Goal: Communication & Community: Share content

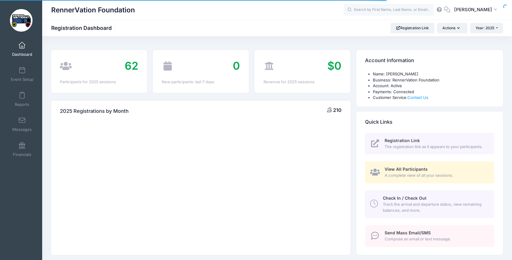
select select
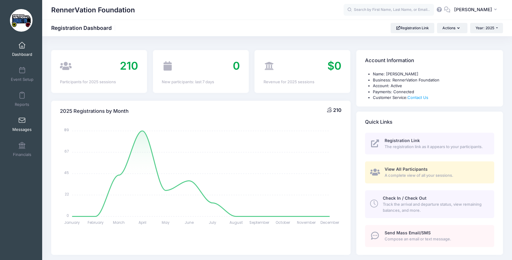
click at [24, 120] on link "Messages" at bounding box center [22, 124] width 29 height 21
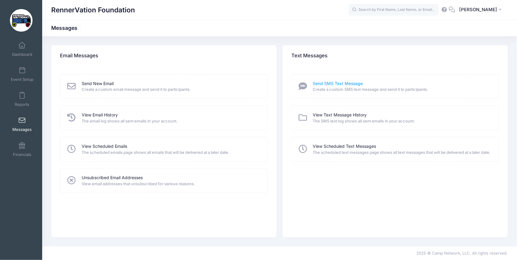
click at [357, 83] on link "Send SMS Text Message" at bounding box center [338, 83] width 50 height 6
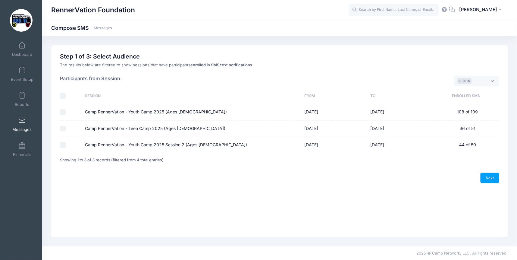
click at [187, 113] on label "Camp RennerVation - Youth Camp 2025 (Ages 8-13)" at bounding box center [156, 112] width 142 height 6
click at [66, 113] on input "Camp RennerVation - Youth Camp 2025 (Ages 8-13)" at bounding box center [63, 112] width 6 height 6
checkbox input "true"
click at [187, 125] on label "Camp RennerVation - Teen Camp 2025 (Ages 14-18)" at bounding box center [155, 128] width 140 height 6
click at [66, 126] on input "Camp RennerVation - Teen Camp 2025 (Ages 14-18)" at bounding box center [63, 129] width 6 height 6
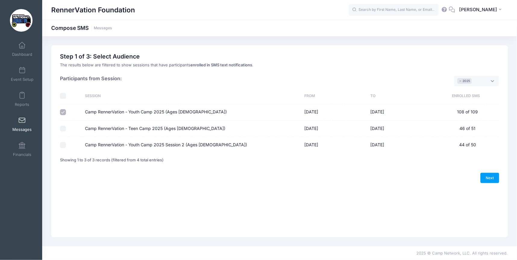
checkbox input "true"
click at [185, 142] on label "Camp RennerVation - Youth Camp 2025 Session 2 (Ages 8-13)" at bounding box center [166, 145] width 162 height 6
click at [66, 142] on input "Camp RennerVation - Youth Camp 2025 Session 2 (Ages 8-13)" at bounding box center [63, 145] width 6 height 6
checkbox input "true"
click at [492, 178] on link "Next" at bounding box center [489, 178] width 19 height 10
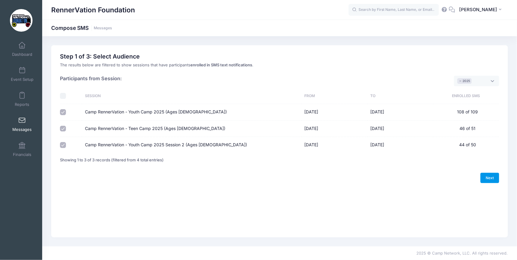
select select "50"
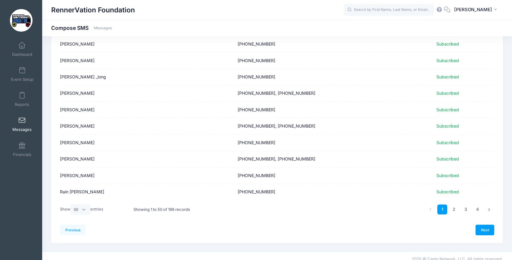
scroll to position [717, 0]
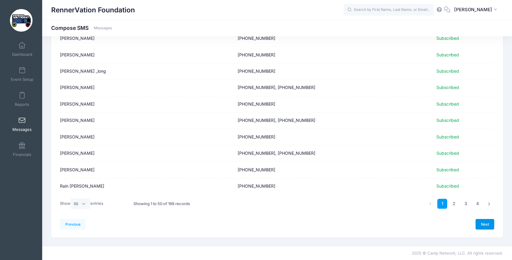
click at [483, 227] on link "Next" at bounding box center [485, 224] width 19 height 10
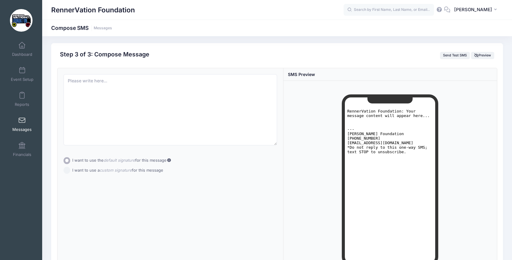
scroll to position [0, 0]
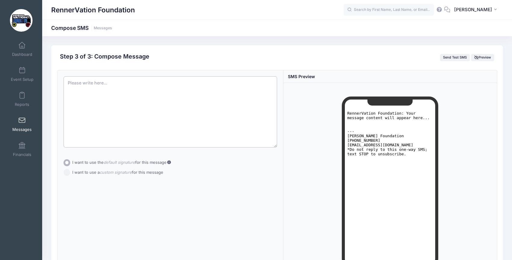
click at [97, 89] on textarea at bounding box center [171, 111] width 214 height 71
paste textarea "Subject: 🎟 Dragon Lights Tickets – All Claimed, But Mumkins Still Available! Hi…"
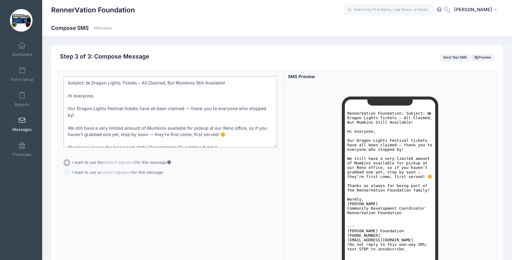
drag, startPoint x: 86, startPoint y: 82, endPoint x: 64, endPoint y: 83, distance: 22.0
click at [64, 83] on textarea "Subject: 🎟 Dragon Lights Tickets – All Claimed, But Mumkins Still Available! Hi…" at bounding box center [171, 111] width 214 height 71
type textarea "🎟 Dragon Lights Tickets – All Claimed, But Mumkins Still Available! Hi everyone…"
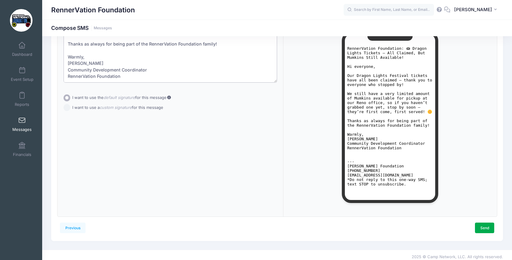
scroll to position [68, 0]
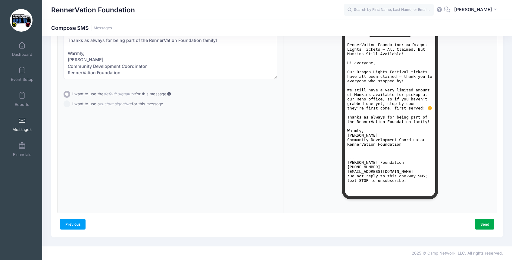
click at [77, 224] on link "Previous" at bounding box center [73, 224] width 26 height 10
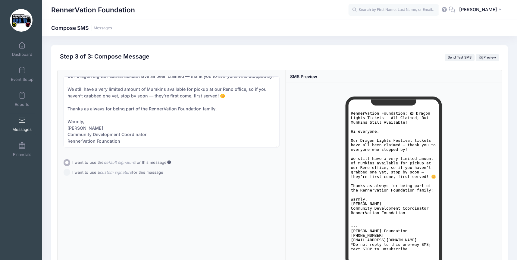
select select "50"
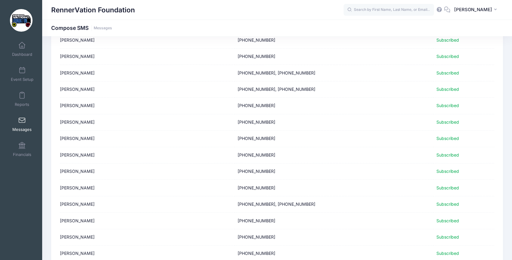
scroll to position [717, 0]
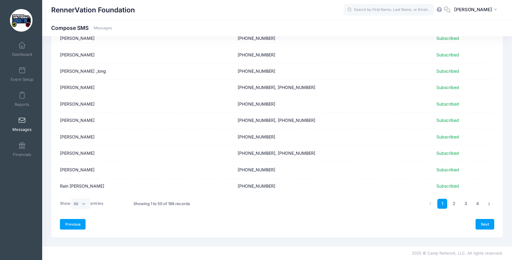
click at [77, 221] on link "Previous" at bounding box center [73, 224] width 26 height 10
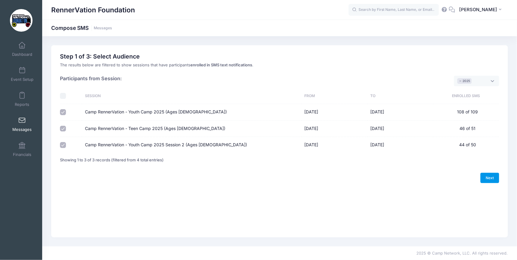
click at [484, 179] on link "Next" at bounding box center [489, 178] width 19 height 10
select select "50"
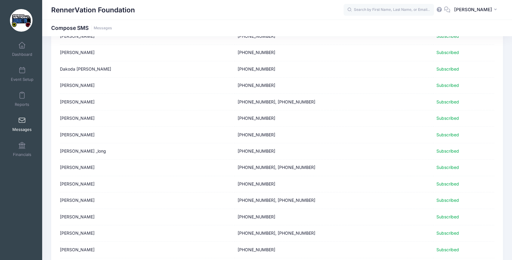
scroll to position [717, 0]
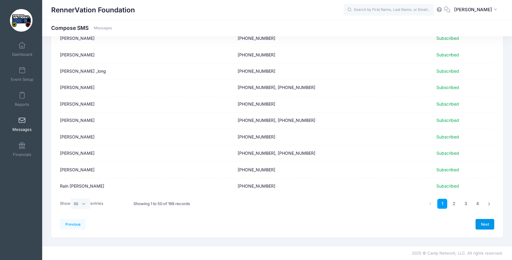
click at [485, 224] on link "Next" at bounding box center [485, 224] width 19 height 10
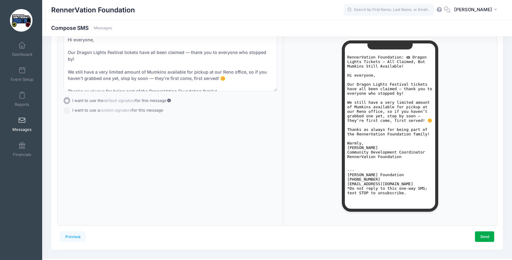
scroll to position [68, 0]
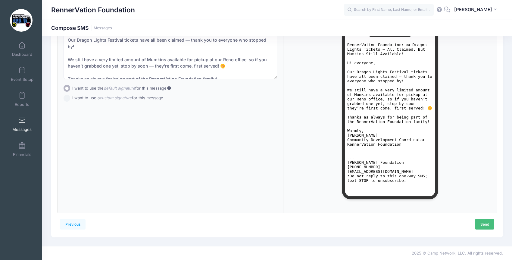
click at [486, 223] on link "Send" at bounding box center [484, 224] width 19 height 10
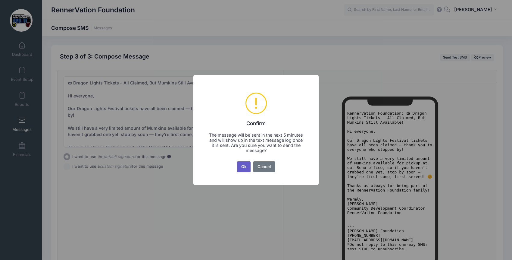
click at [246, 167] on button "Ok" at bounding box center [244, 166] width 14 height 11
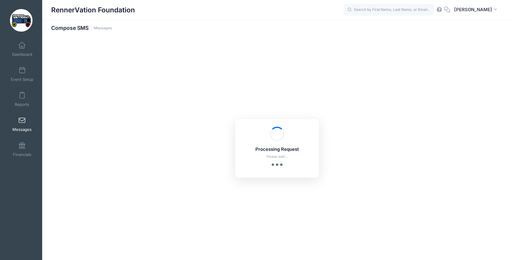
scroll to position [68, 0]
